Goal: Feedback & Contribution: Submit feedback/report problem

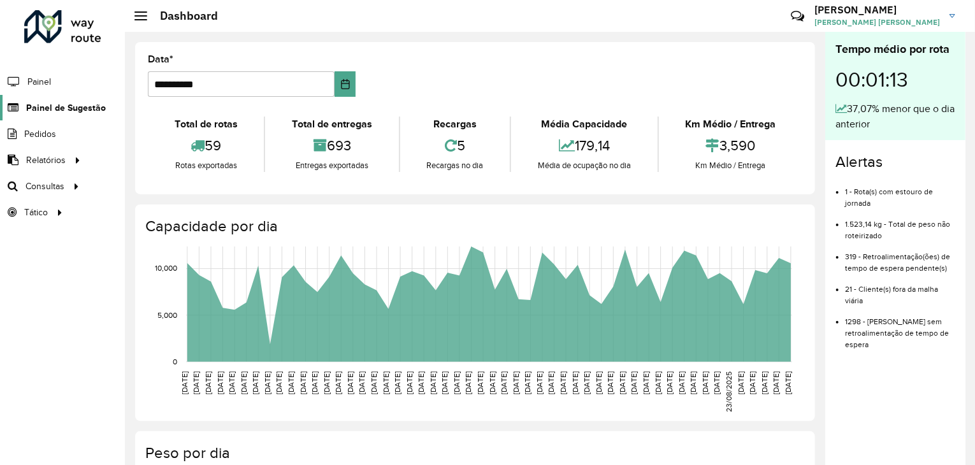
click at [87, 109] on span "Painel de Sugestão" at bounding box center [66, 107] width 80 height 13
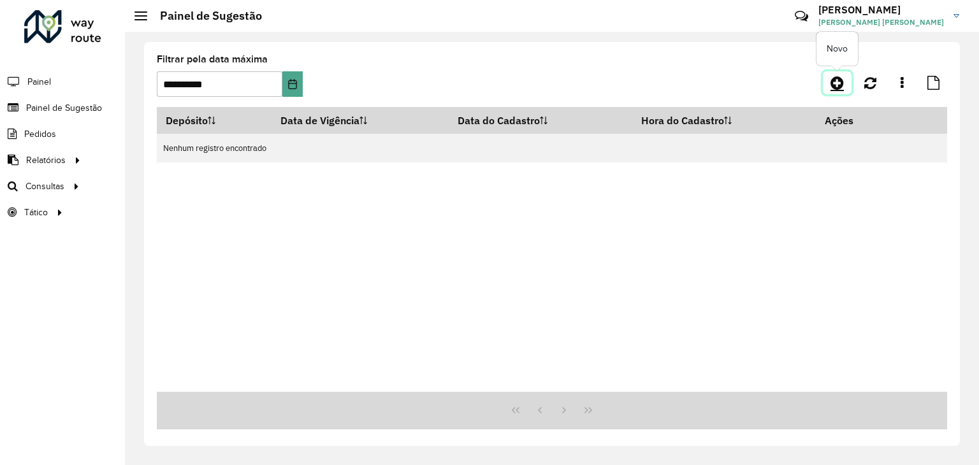
click at [833, 82] on icon at bounding box center [837, 82] width 13 height 15
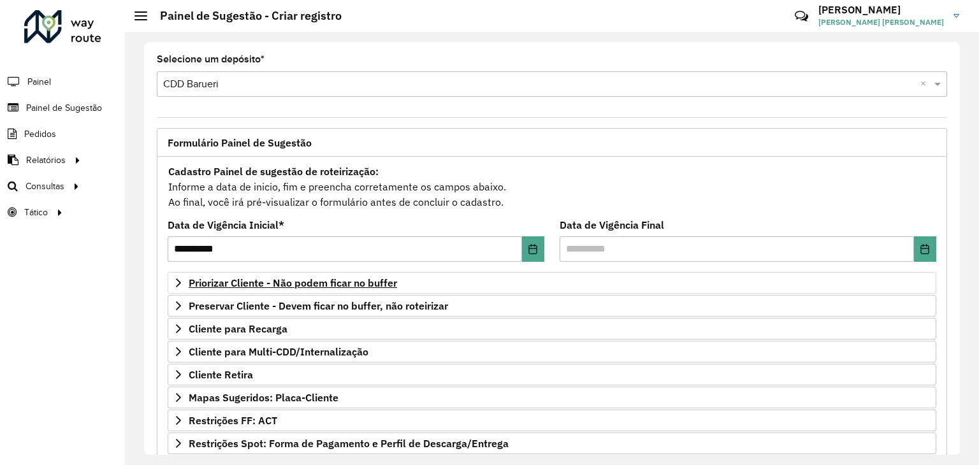
scroll to position [166, 0]
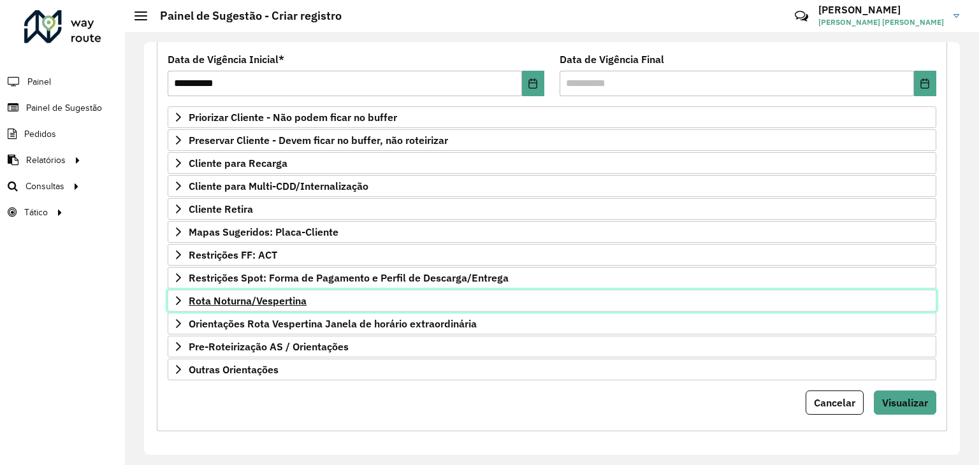
click at [280, 308] on link "Rota Noturna/Vespertina" at bounding box center [552, 301] width 769 height 22
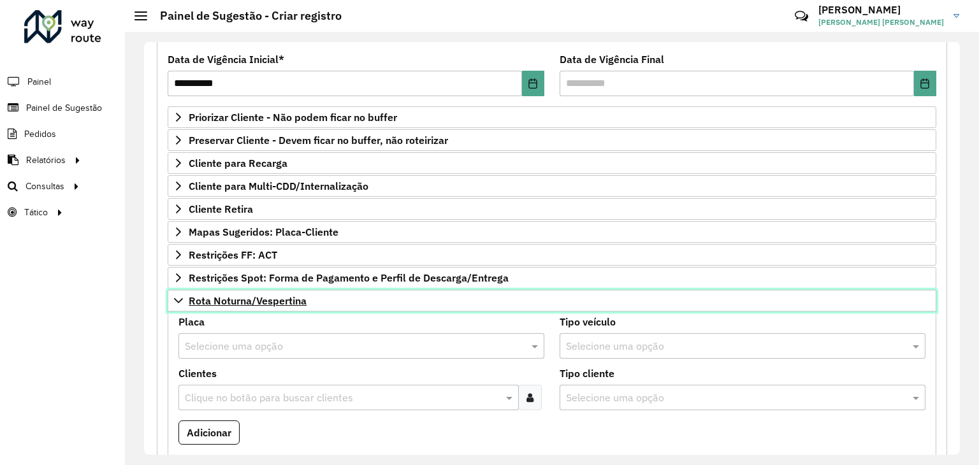
click at [291, 303] on span "Rota Noturna/Vespertina" at bounding box center [248, 301] width 118 height 10
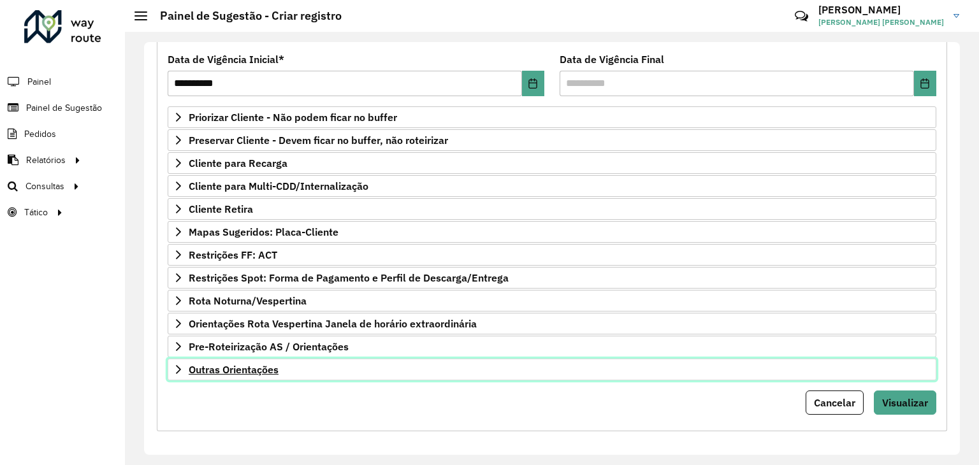
click at [269, 365] on span "Outras Orientações" at bounding box center [234, 370] width 90 height 10
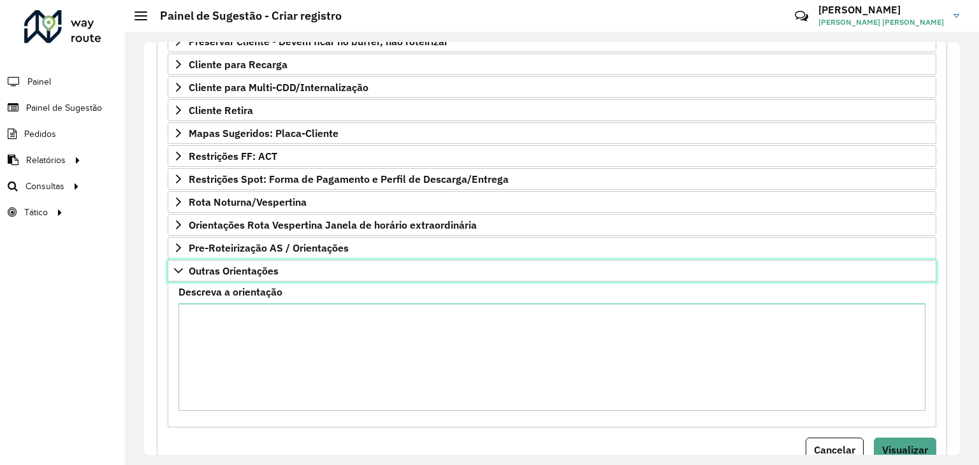
scroll to position [265, 0]
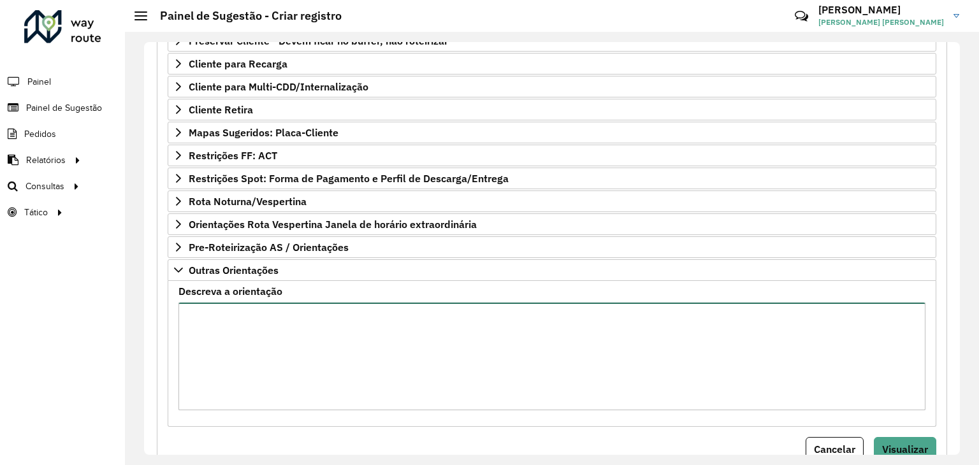
click at [293, 355] on textarea "Descreva a orientação" at bounding box center [551, 357] width 747 height 108
type textarea "***"
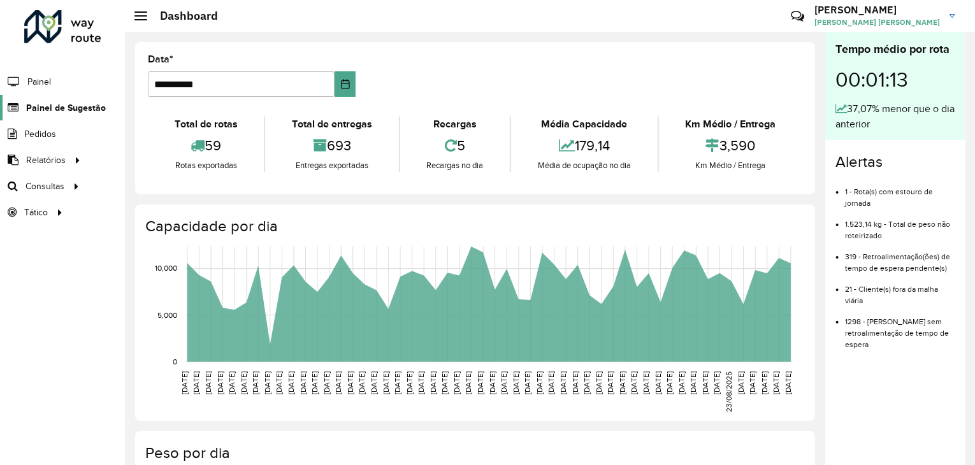
click at [55, 106] on span "Painel de Sugestão" at bounding box center [66, 107] width 80 height 13
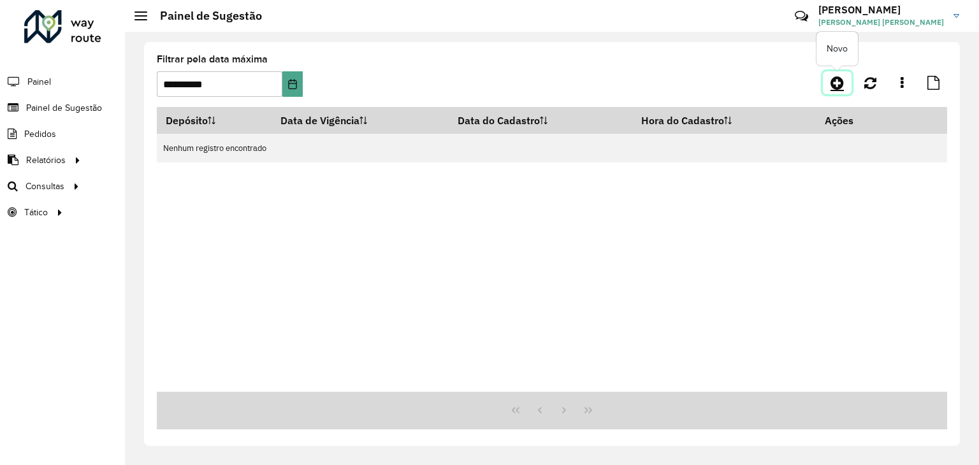
click at [843, 85] on icon at bounding box center [837, 82] width 13 height 15
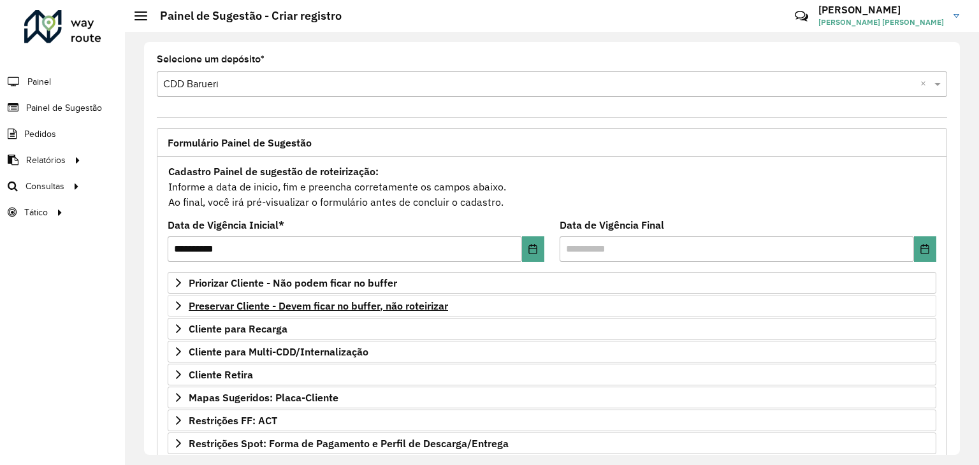
scroll to position [166, 0]
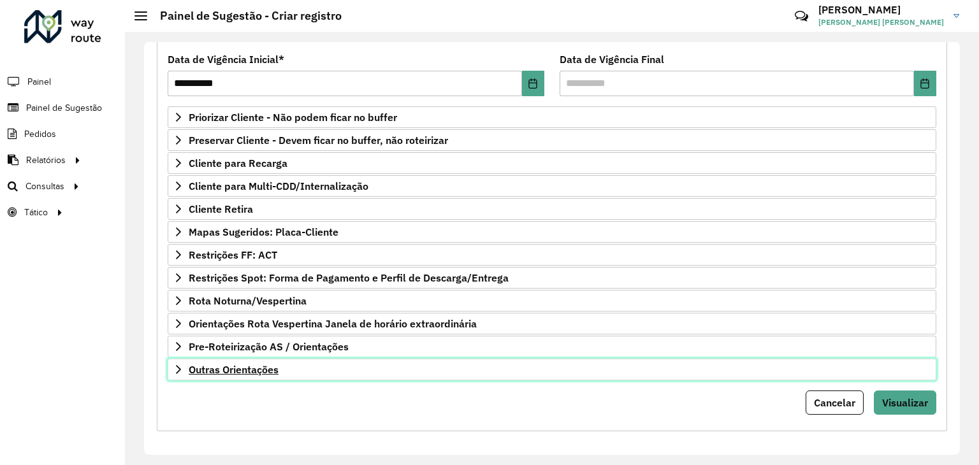
click at [244, 368] on span "Outras Orientações" at bounding box center [234, 370] width 90 height 10
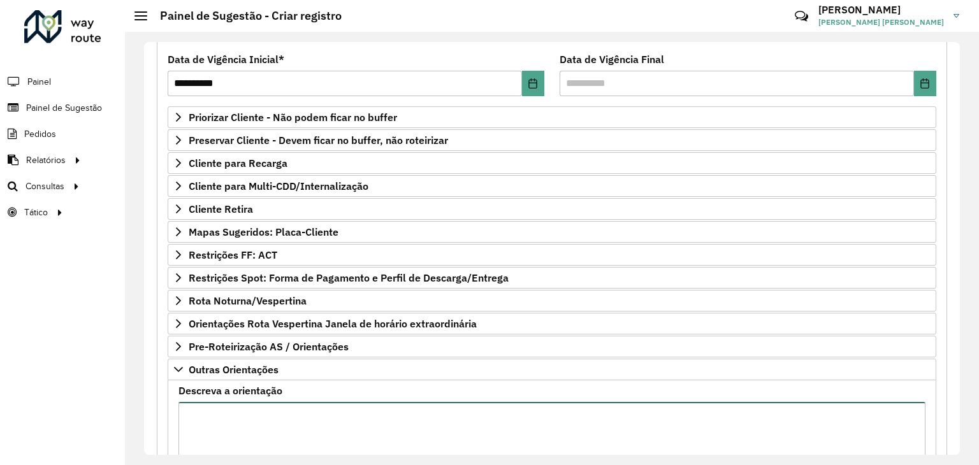
click at [265, 402] on textarea "Descreva a orientação" at bounding box center [551, 456] width 747 height 108
paste textarea "*********"
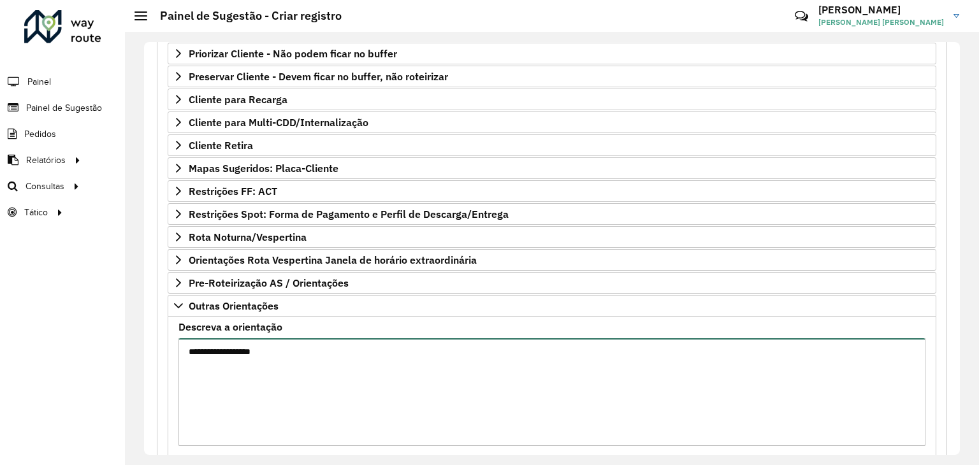
type textarea "**********"
